Goal: Information Seeking & Learning: Learn about a topic

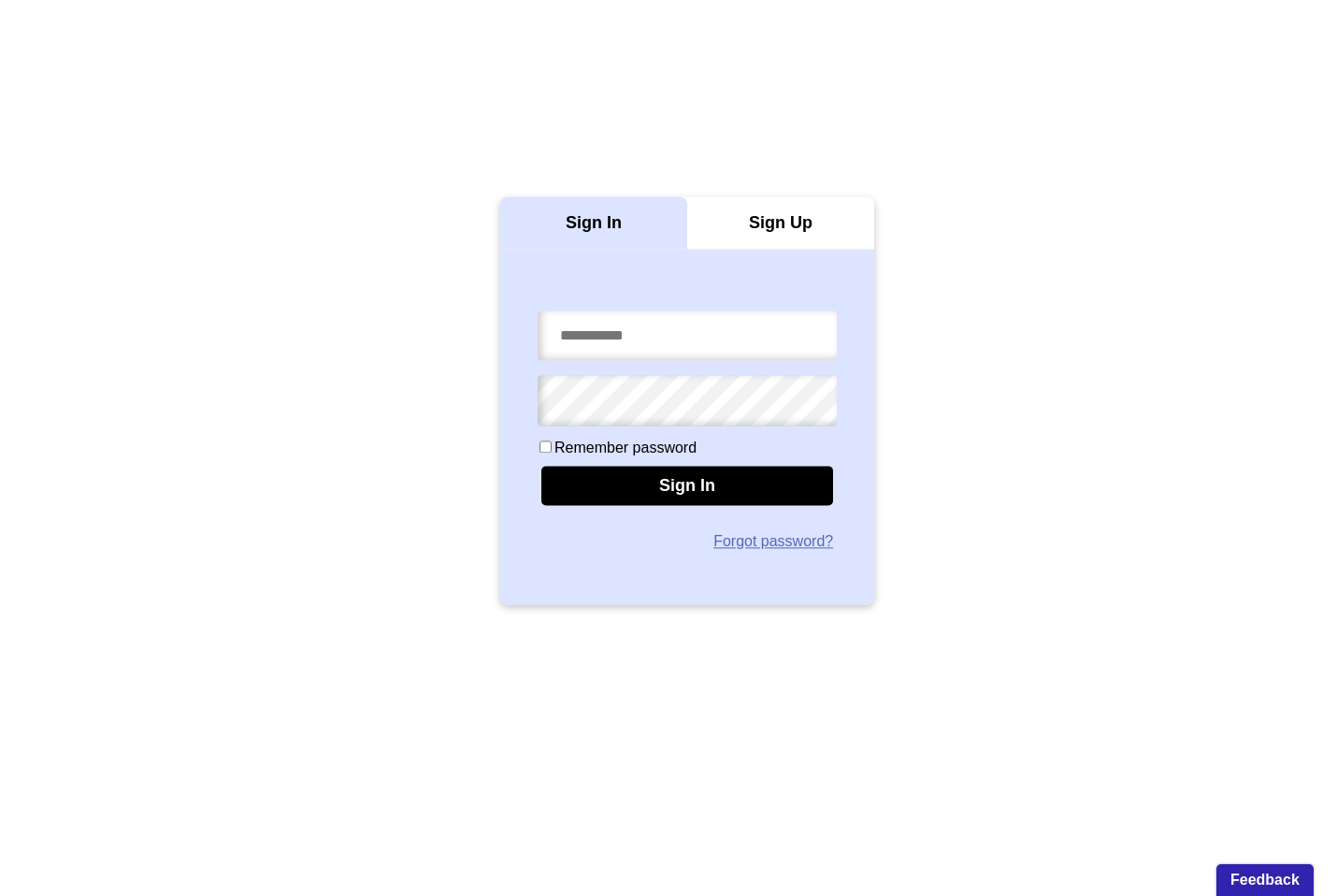
click at [666, 485] on div "Sign In" at bounding box center [688, 485] width 293 height 40
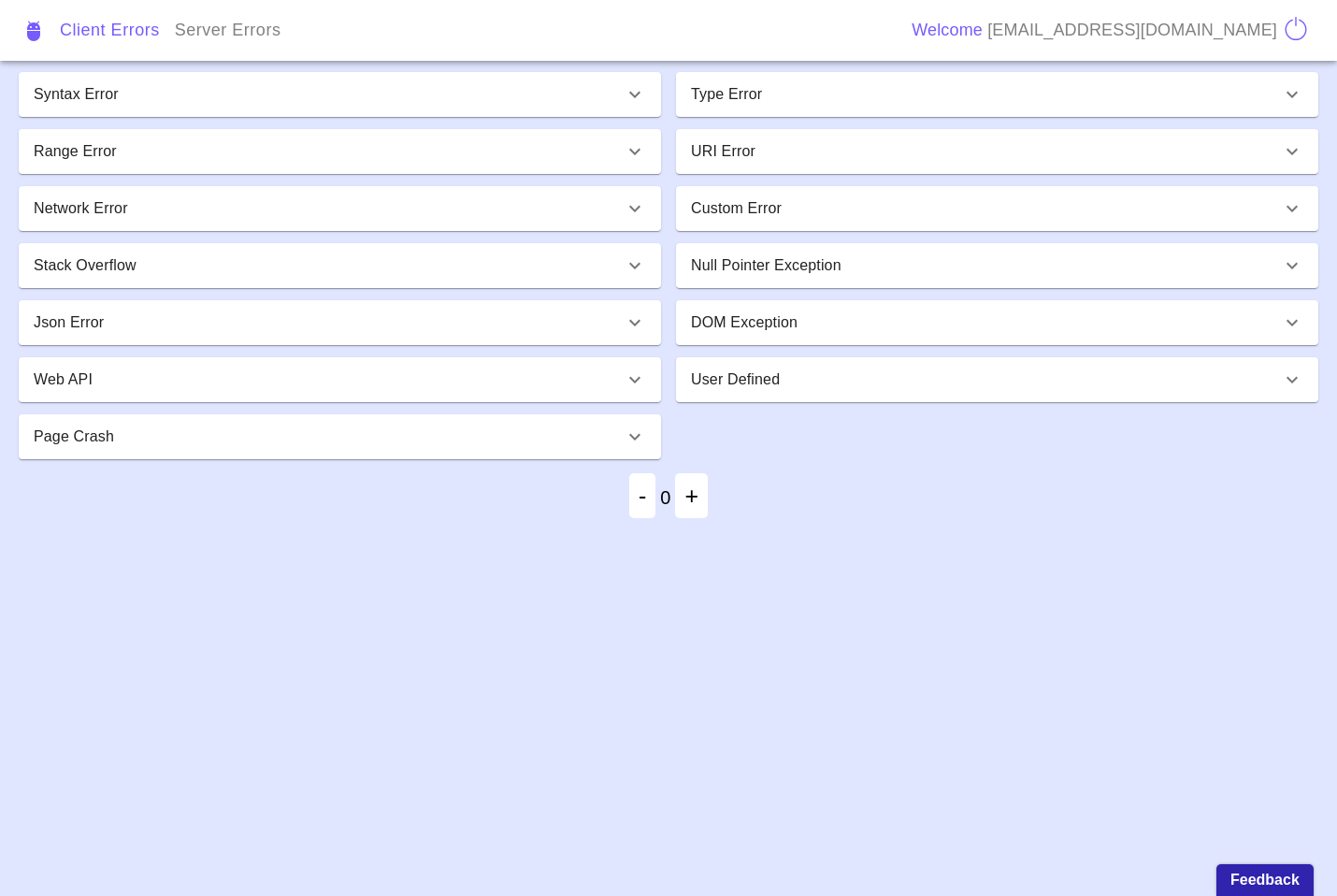
click at [502, 98] on div "Syntax Error" at bounding box center [329, 94] width 590 height 22
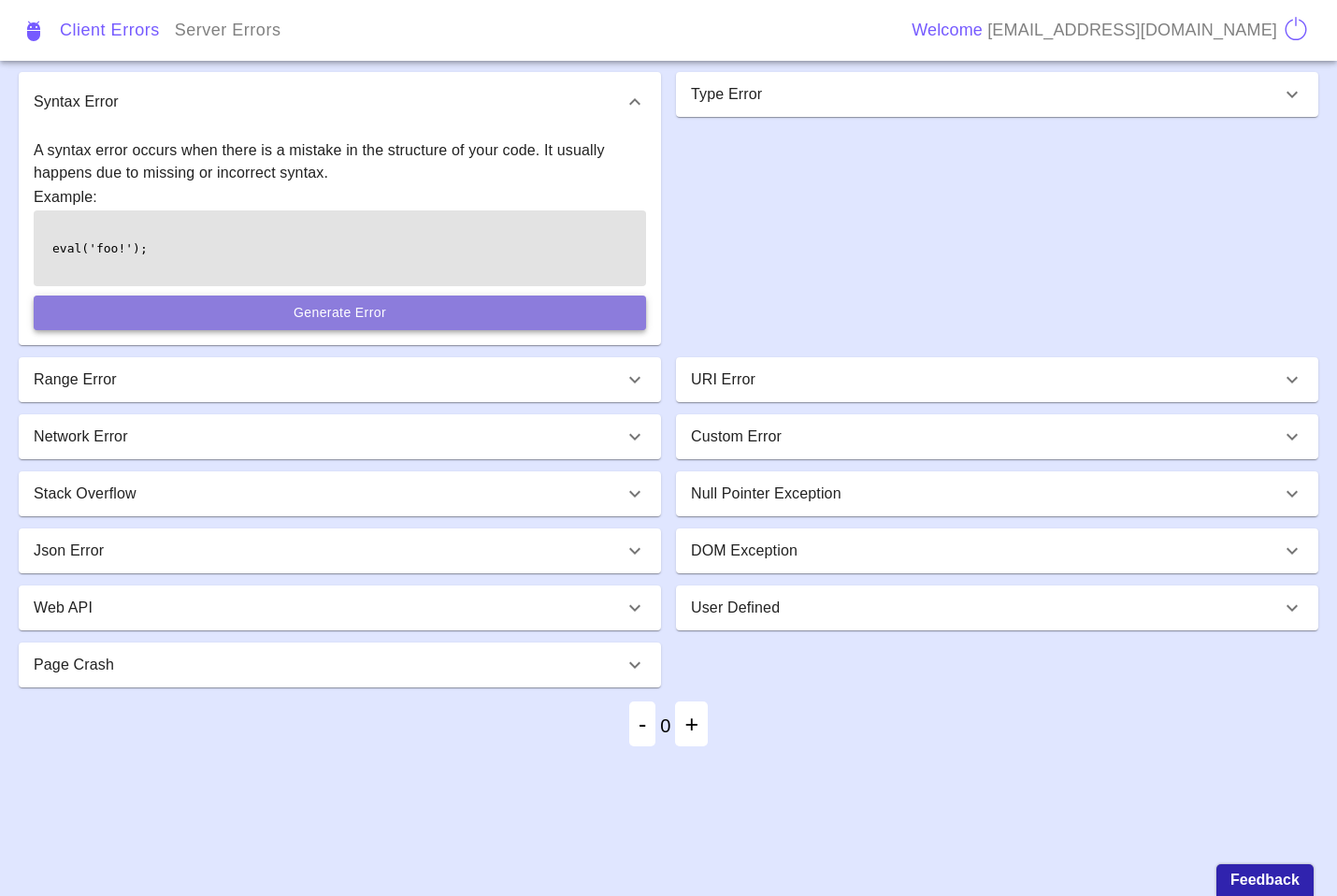
click at [376, 307] on button "Generate Error" at bounding box center [340, 313] width 613 height 35
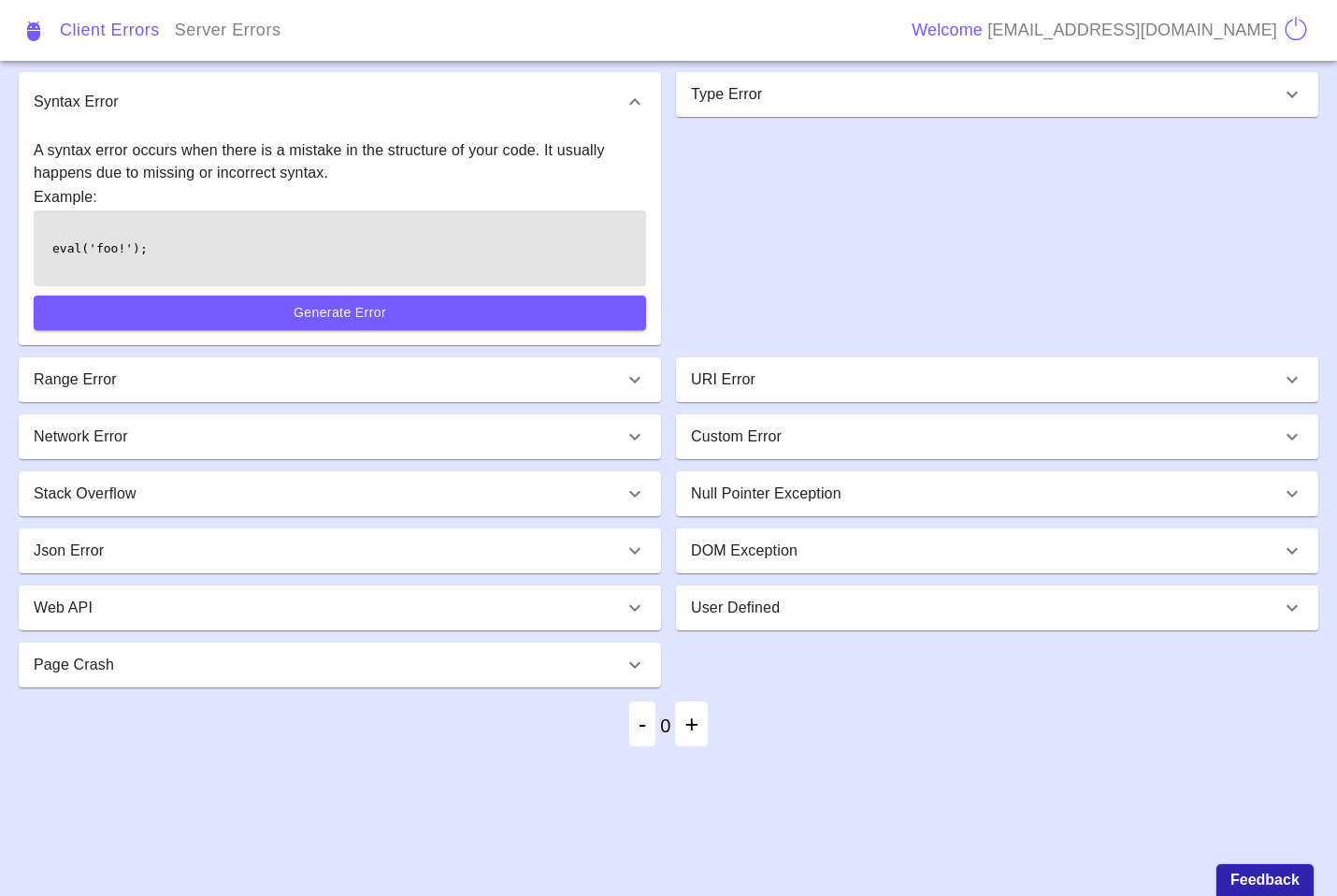
click at [1034, 268] on div "Type Error A type error happens when you try to perform an operation on a data …" at bounding box center [990, 208] width 657 height 285
click at [707, 88] on p "Type Error" at bounding box center [726, 94] width 71 height 22
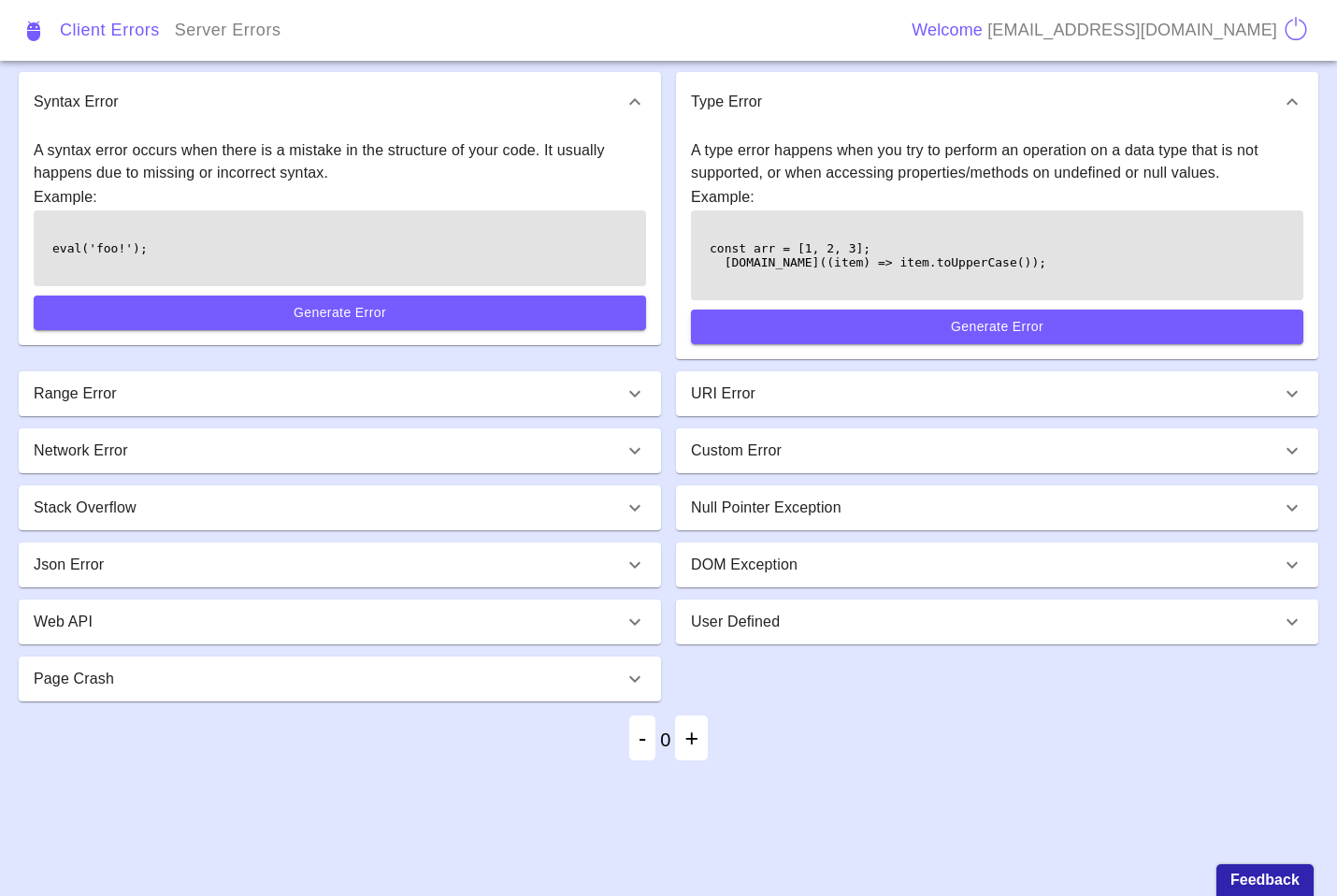
click at [1195, 625] on div "User Defined" at bounding box center [986, 622] width 590 height 22
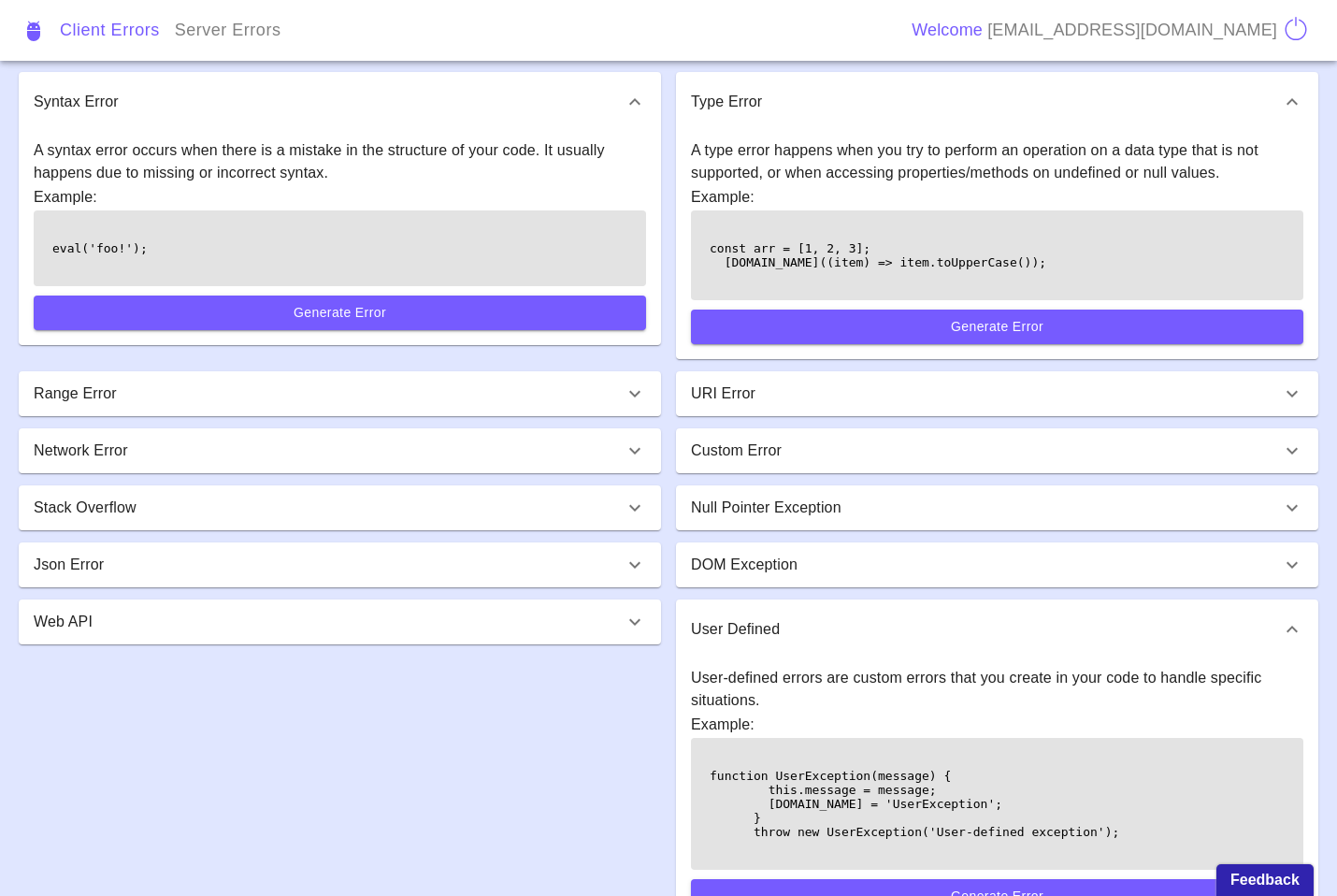
click at [1194, 625] on div "User Defined" at bounding box center [986, 629] width 590 height 22
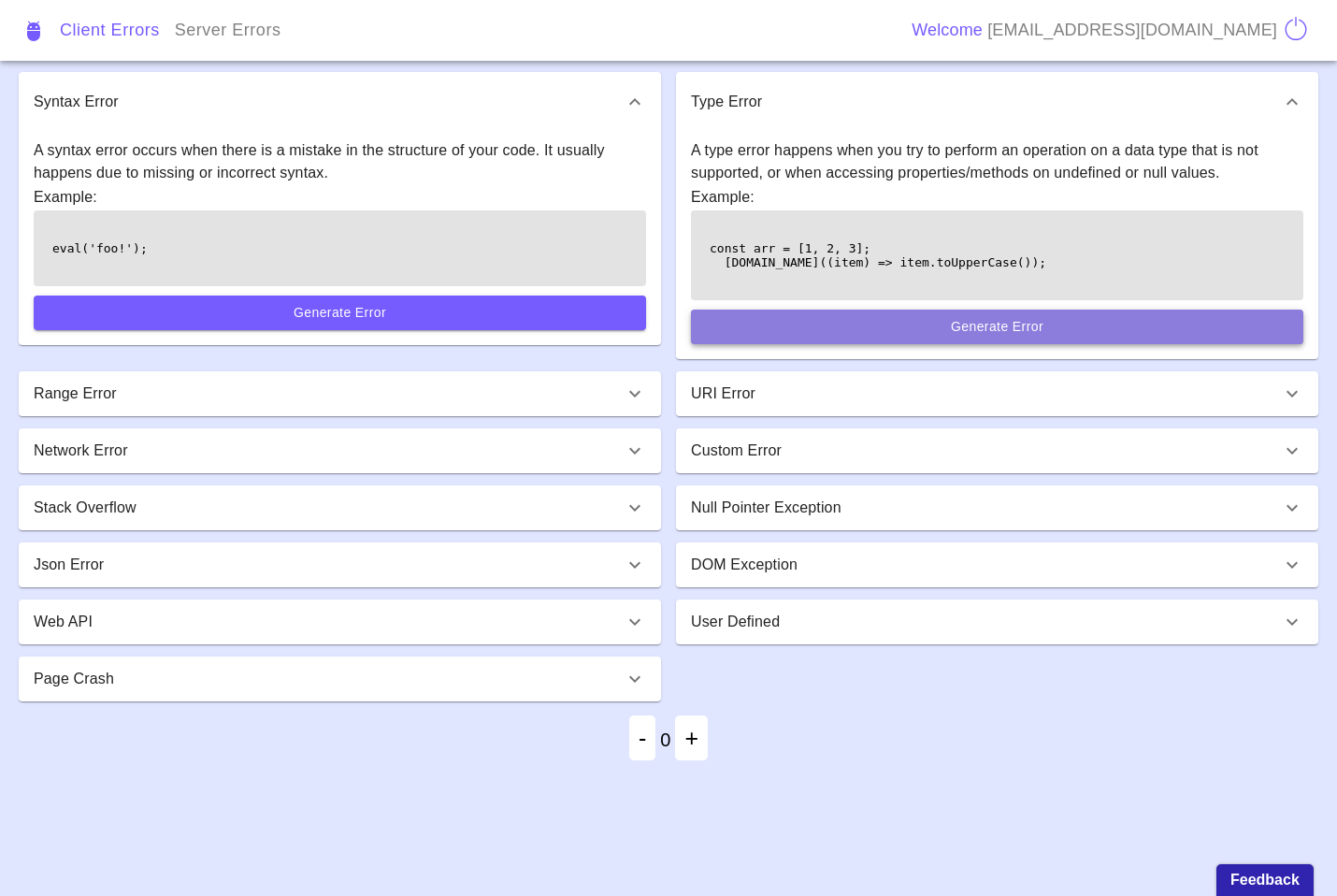
click at [859, 327] on button "Generate Error" at bounding box center [998, 327] width 613 height 35
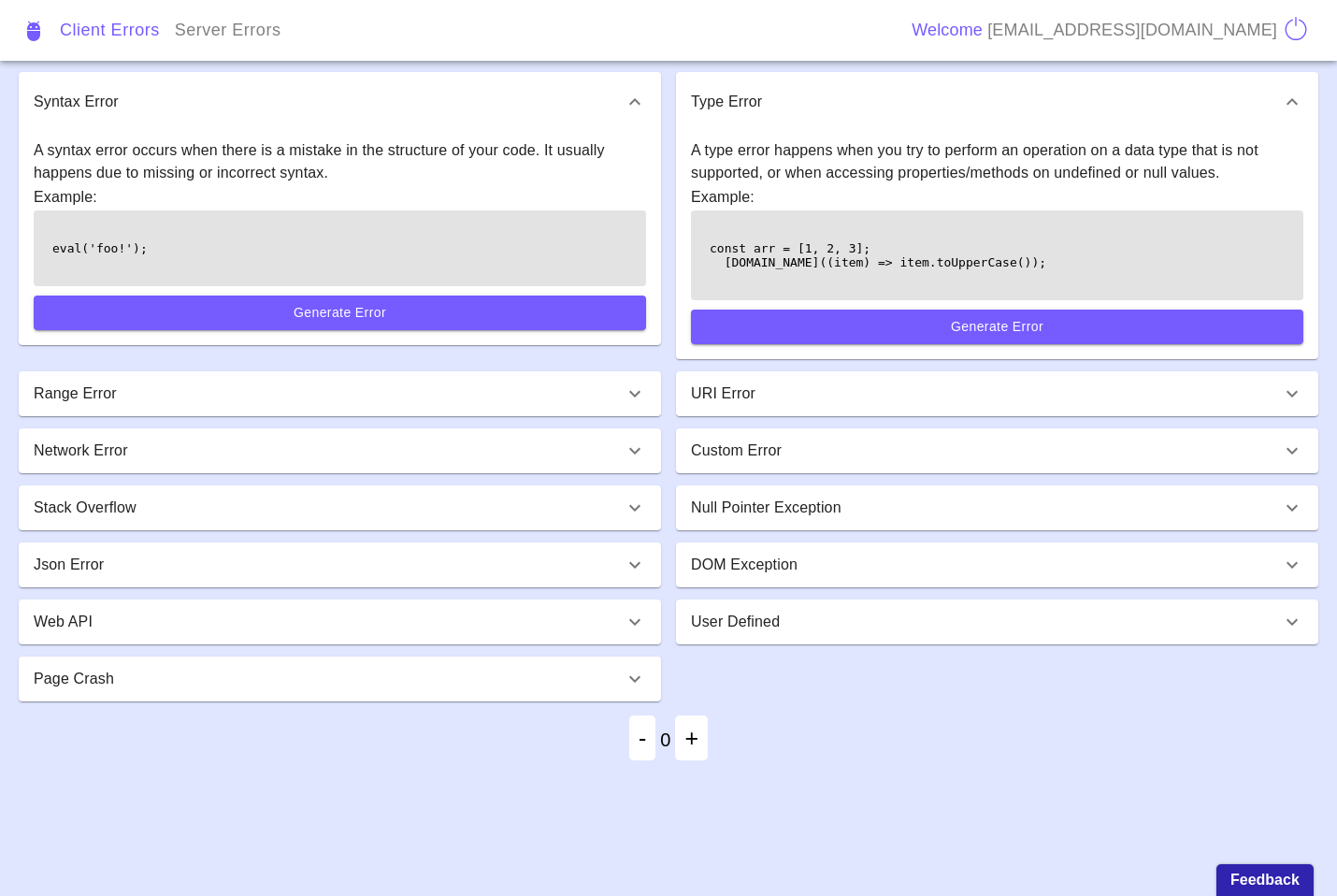
click at [932, 383] on div "URI Error" at bounding box center [986, 394] width 590 height 22
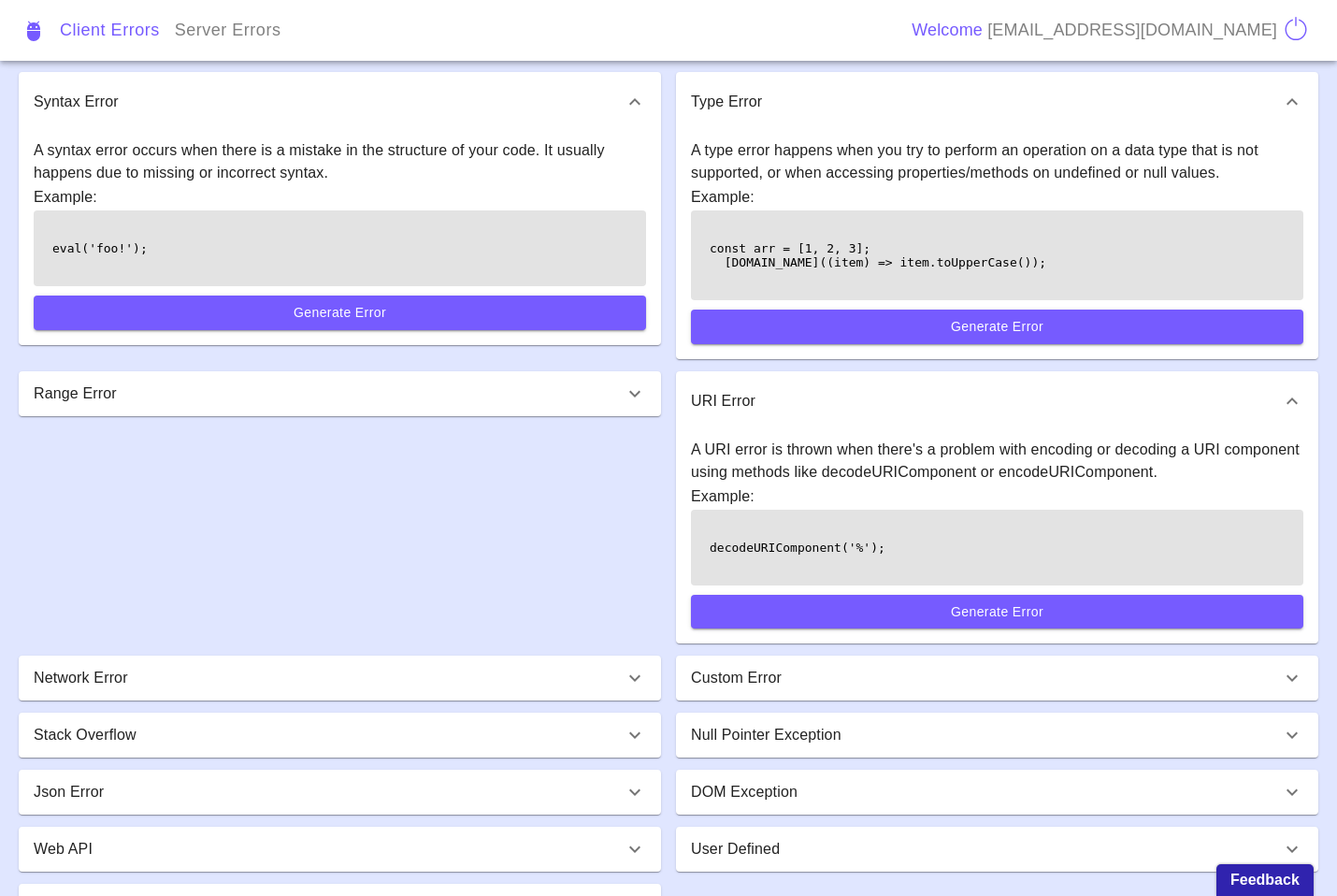
click at [932, 383] on div "URI Error" at bounding box center [997, 401] width 643 height 60
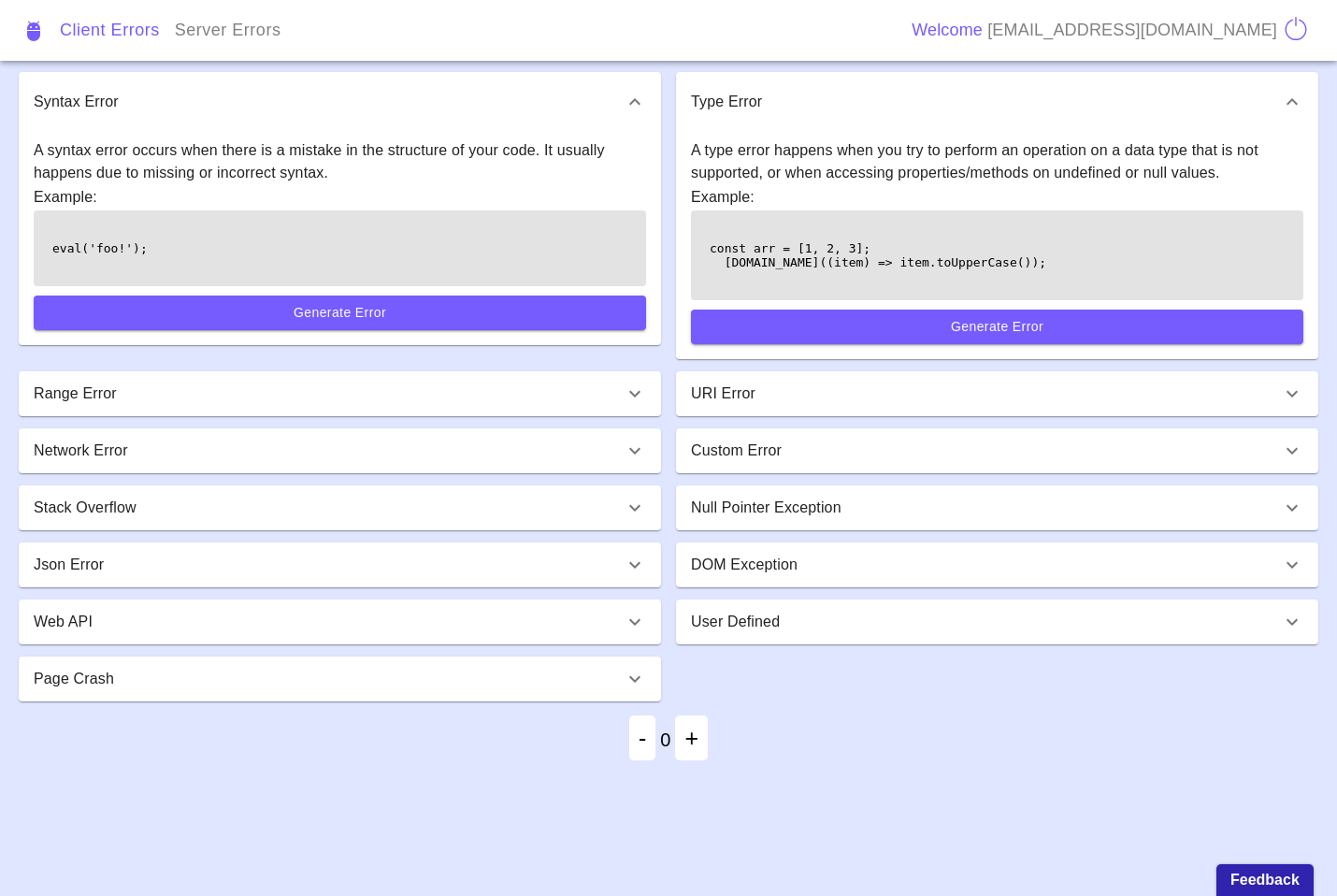
click at [1126, 398] on div "URI Error" at bounding box center [986, 394] width 590 height 22
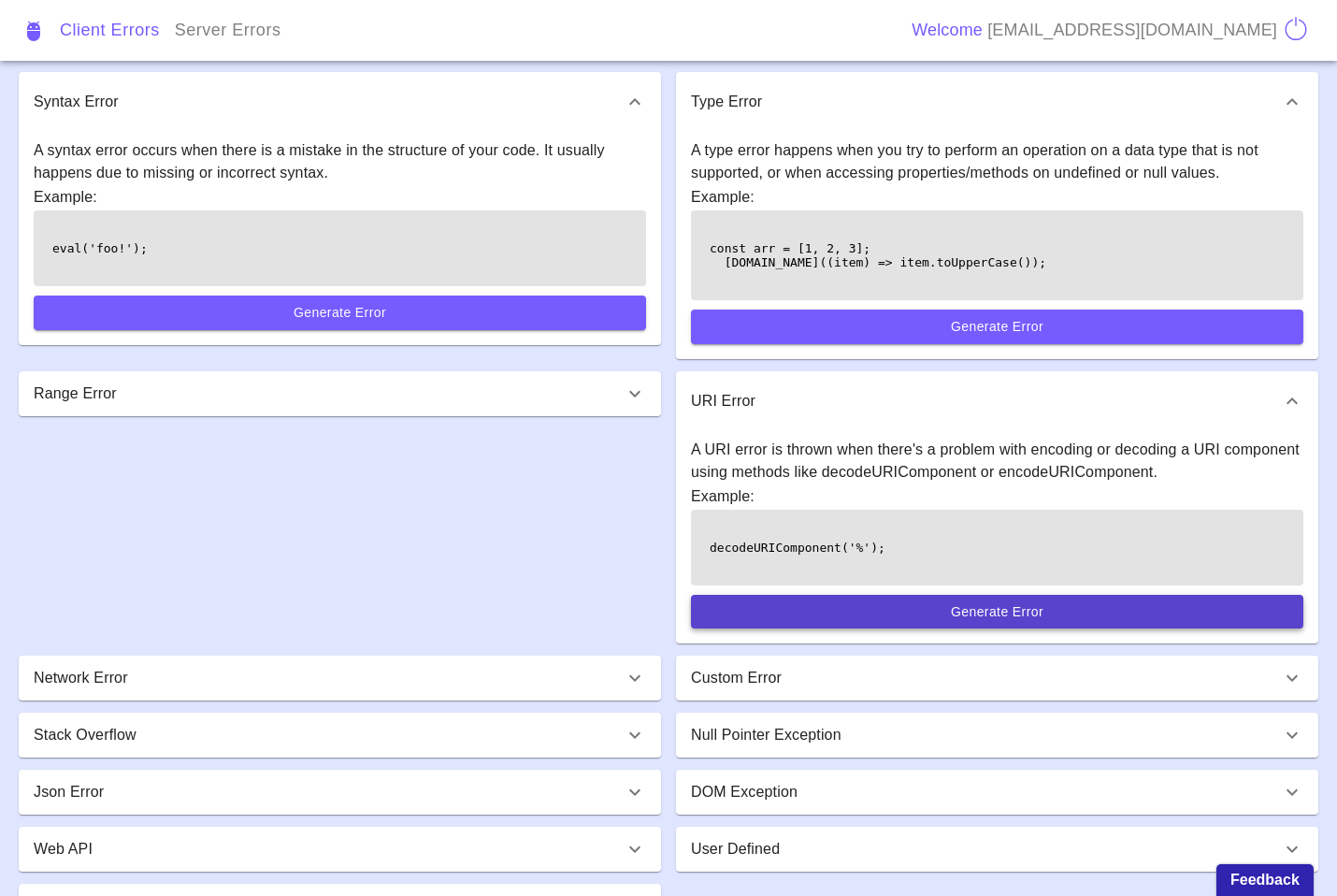
click at [948, 611] on button "Generate Error" at bounding box center [998, 612] width 613 height 35
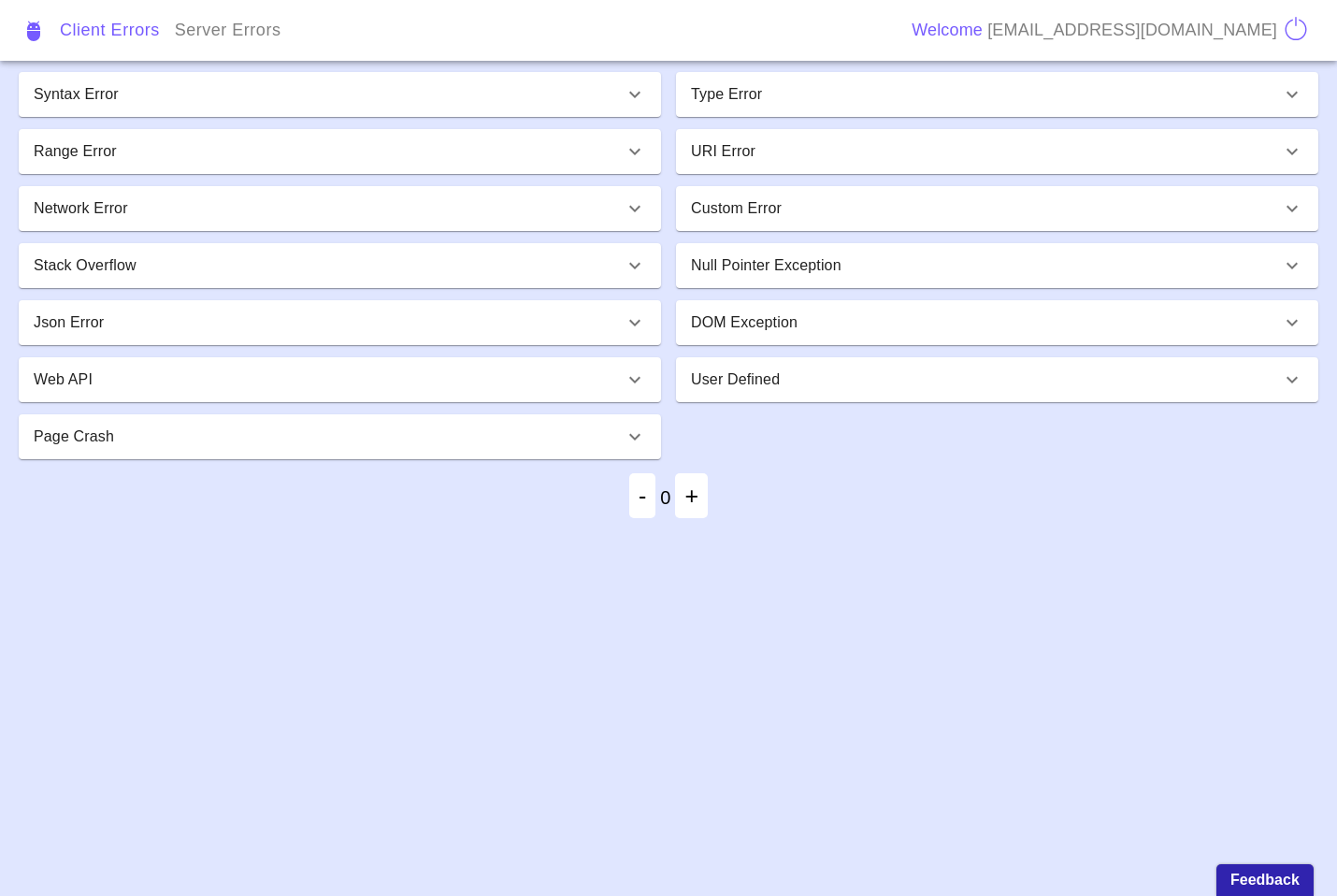
click at [837, 313] on div "DOM Exception" at bounding box center [986, 322] width 590 height 22
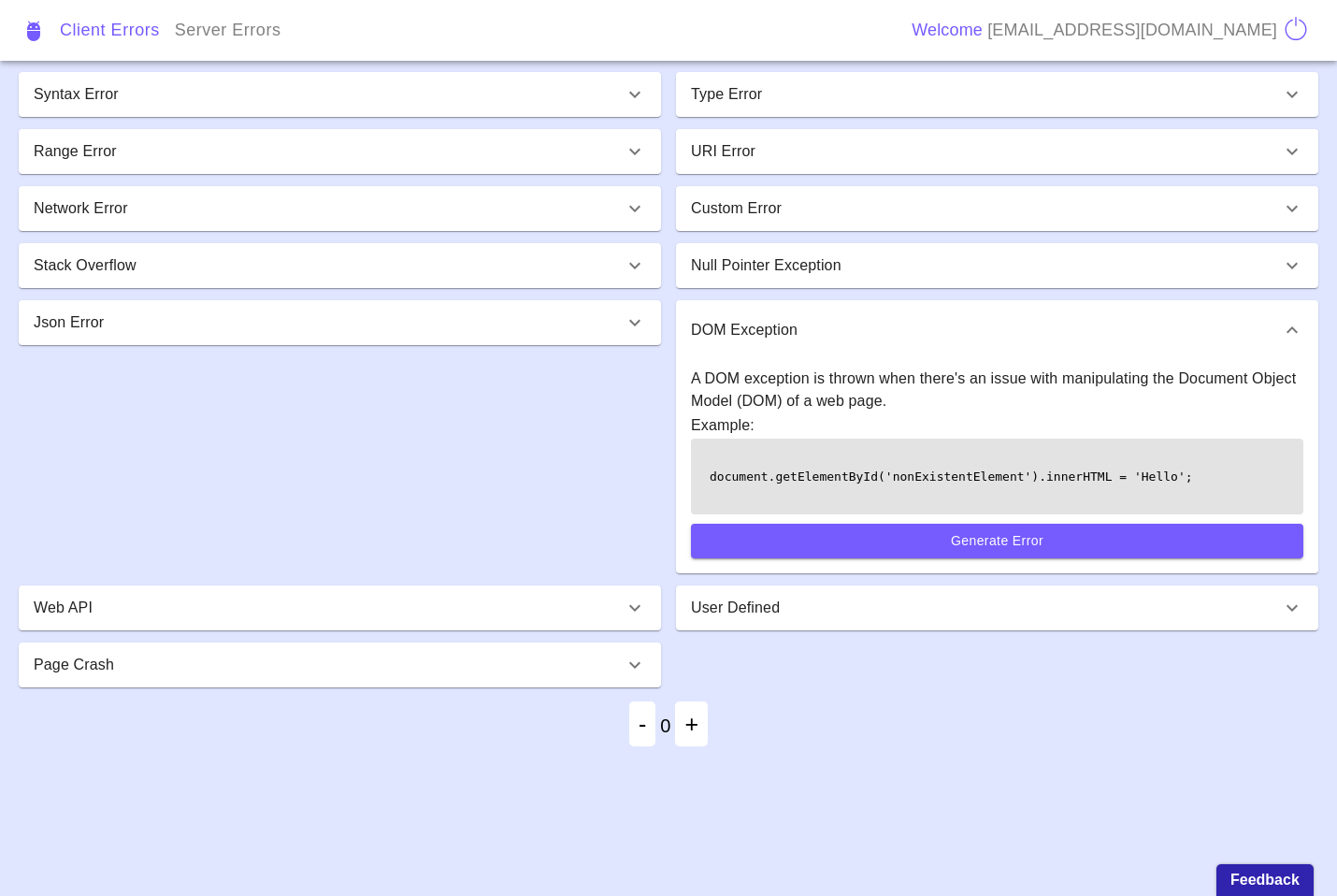
click at [837, 314] on div "DOM Exception" at bounding box center [997, 331] width 643 height 60
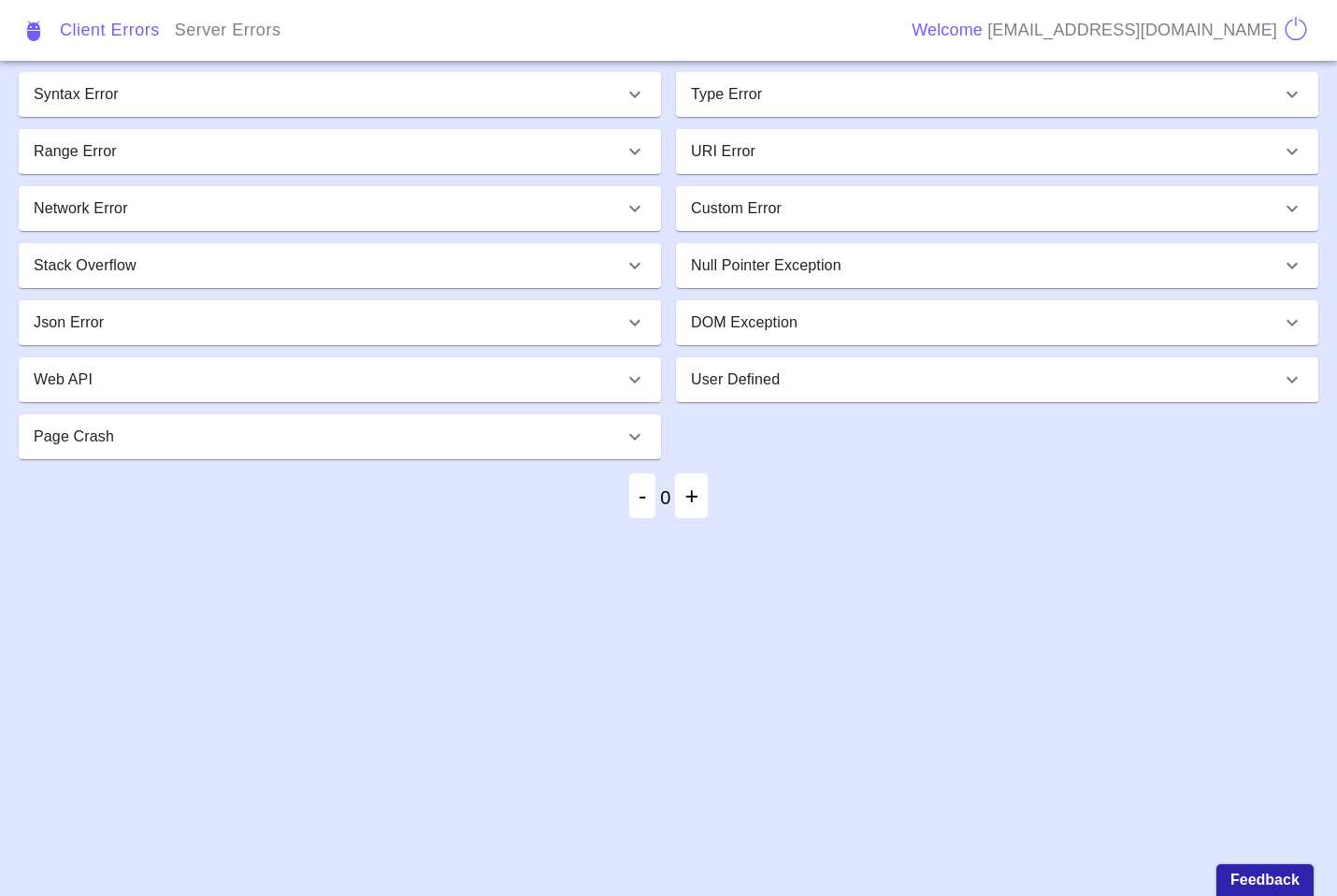
click at [1017, 187] on div "Custom Error" at bounding box center [997, 208] width 643 height 45
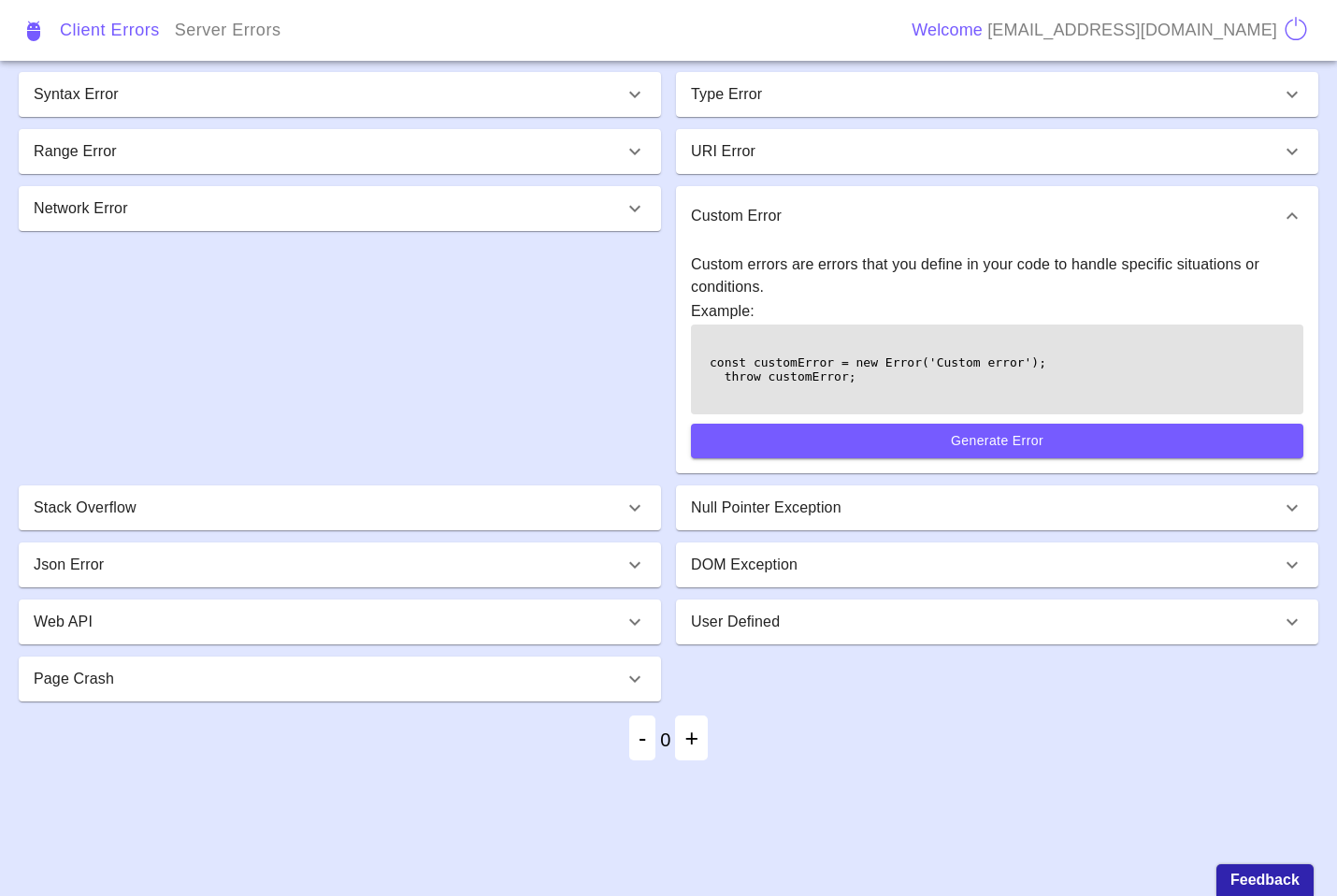
click at [987, 109] on div "Type Error" at bounding box center [997, 94] width 643 height 45
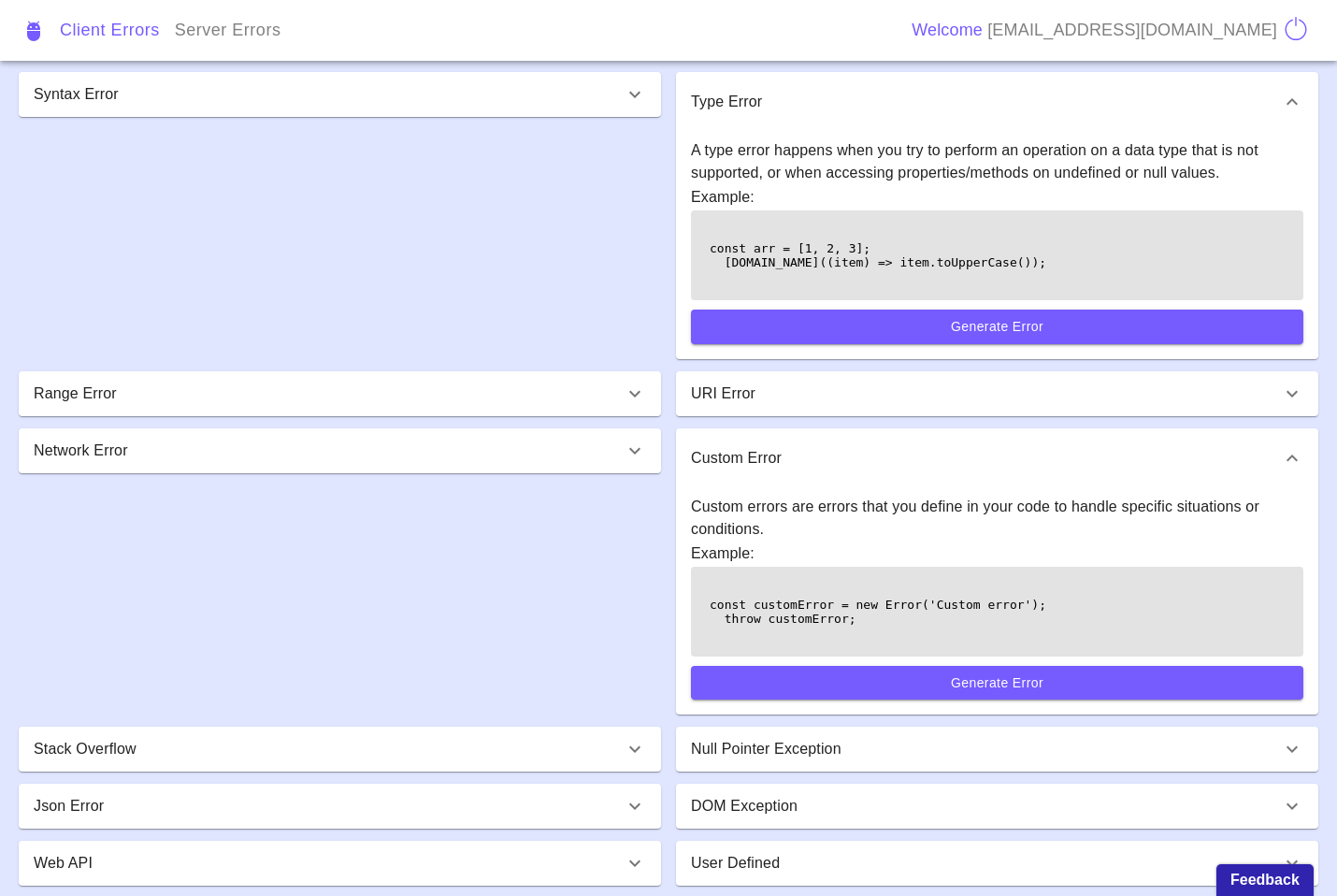
click at [987, 109] on div "Type Error" at bounding box center [986, 102] width 590 height 22
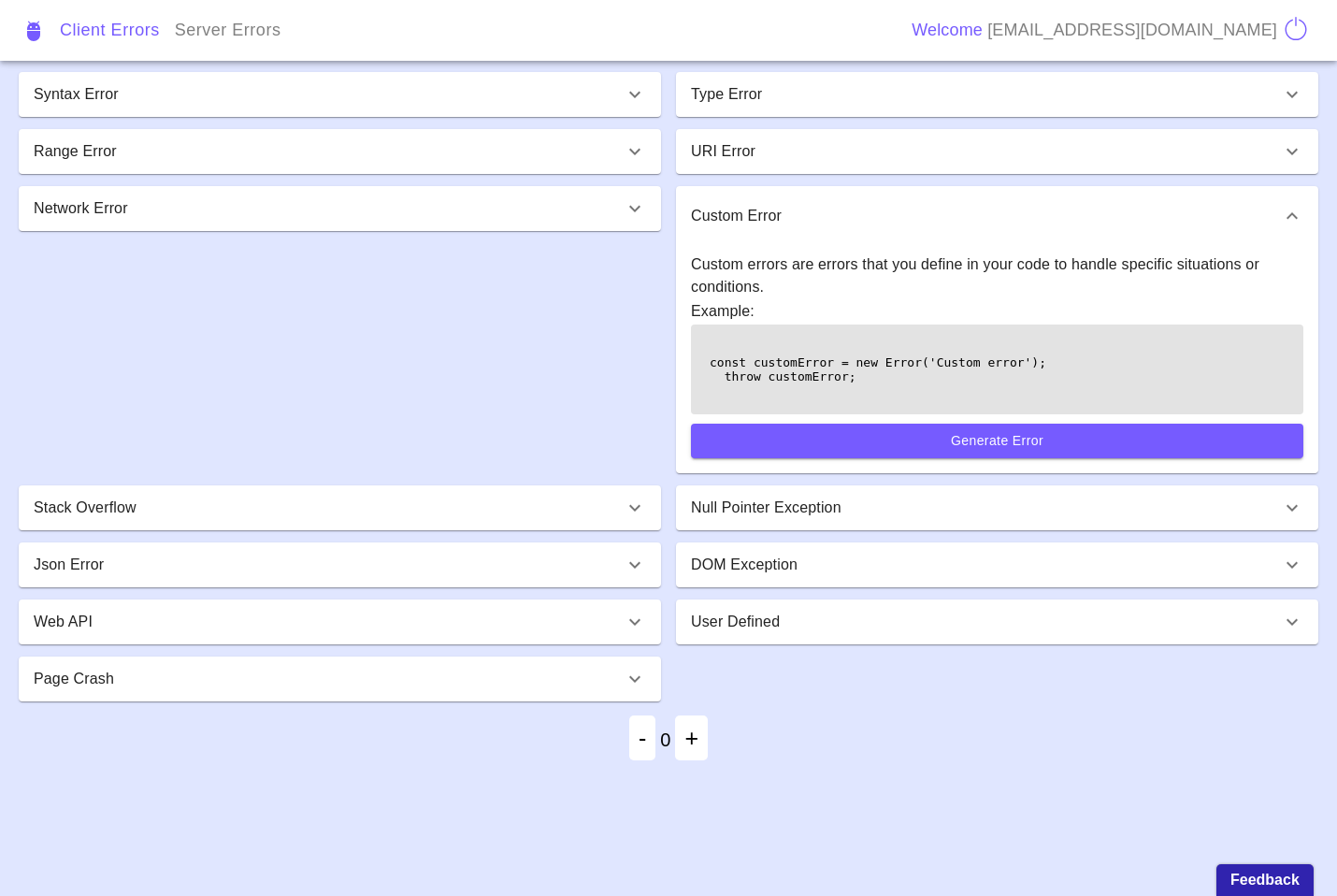
click at [237, 163] on div "Range Error" at bounding box center [339, 151] width 643 height 45
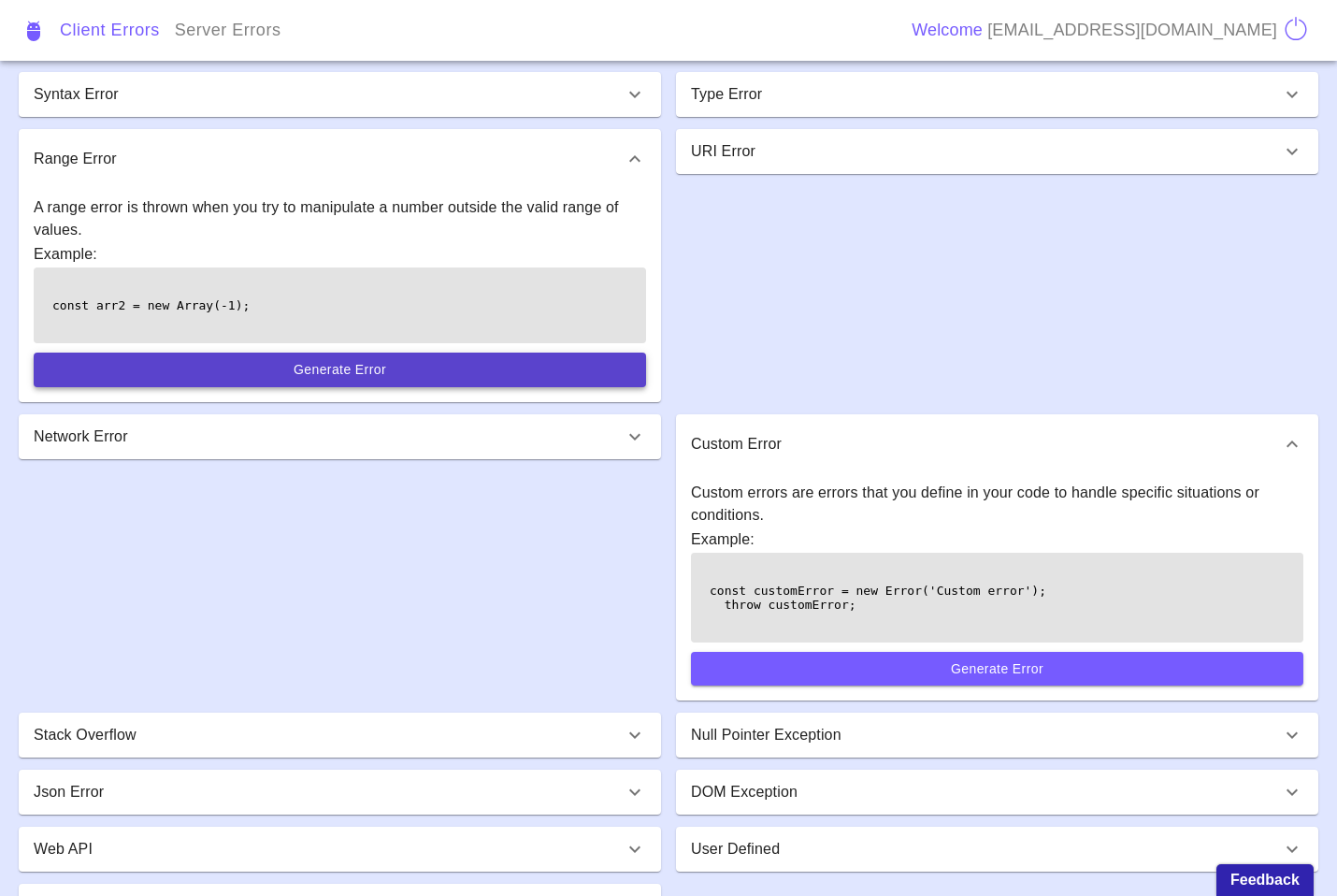
click at [257, 368] on button "Generate Error" at bounding box center [340, 370] width 613 height 35
